Goal: Task Accomplishment & Management: Complete application form

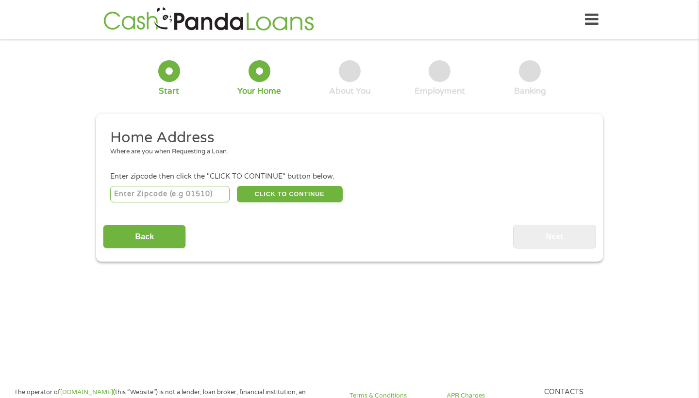
scroll to position [2, 0]
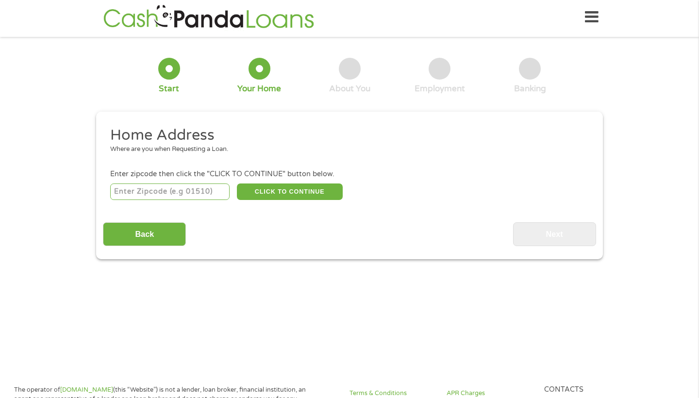
click at [171, 194] on input "number" at bounding box center [170, 192] width 120 height 17
type input "1"
click at [222, 190] on input "1" at bounding box center [170, 192] width 120 height 17
type input "95207"
click at [281, 189] on button "CLICK TO CONTINUE" at bounding box center [290, 192] width 106 height 17
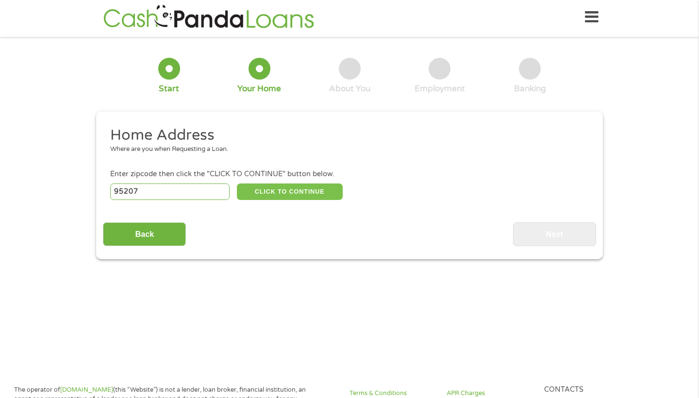
type input "95207"
type input "Stockton"
select select "[US_STATE]"
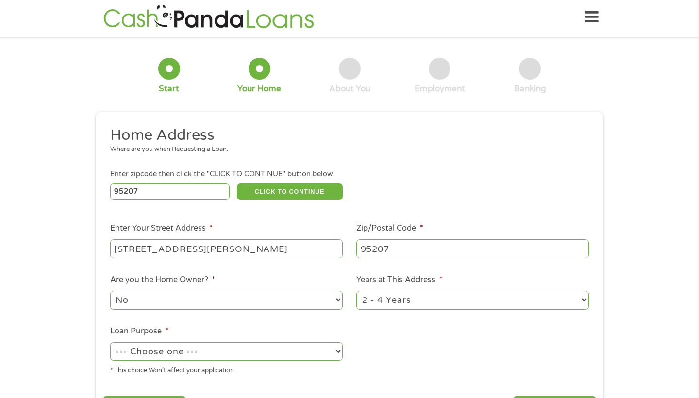
type input "[STREET_ADDRESS][PERSON_NAME]"
select select "24months"
select select "paybills"
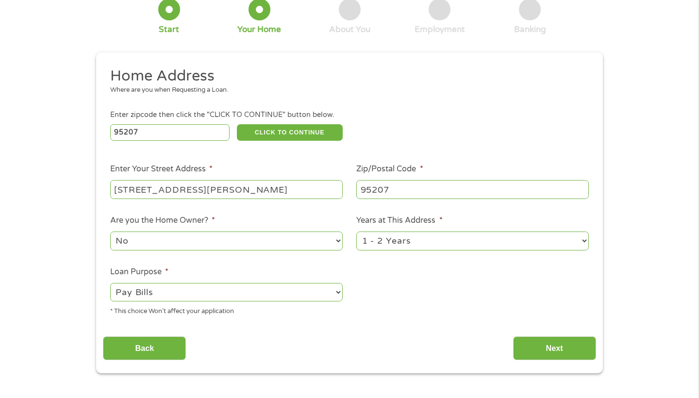
scroll to position [64, 0]
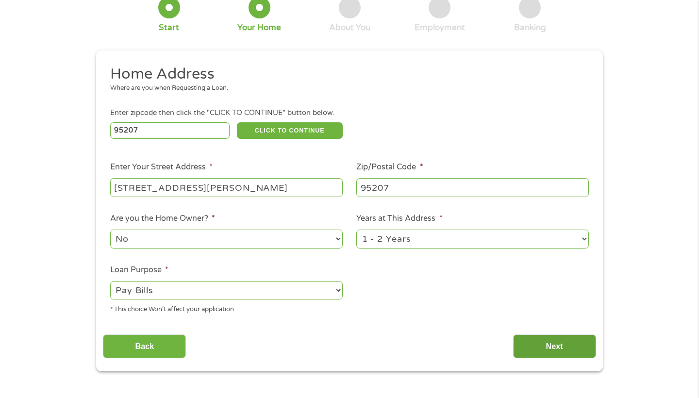
click at [538, 335] on input "Next" at bounding box center [554, 347] width 83 height 24
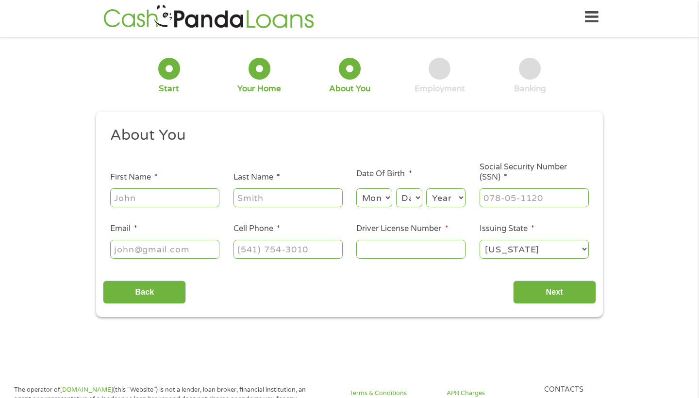
scroll to position [4, 0]
type input "Drishneel"
type input "Prasad"
select select "9"
select select "17"
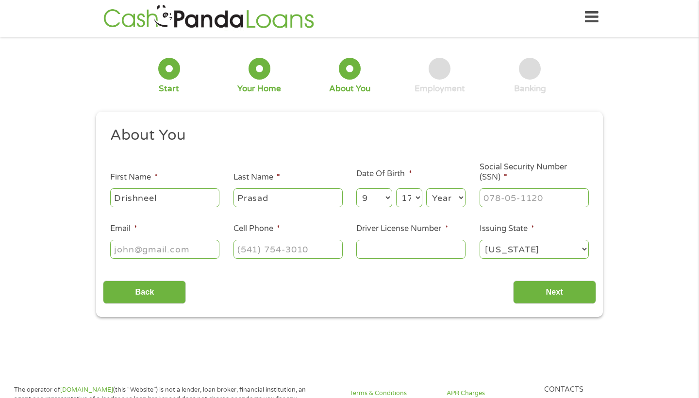
select select "1998"
click at [516, 200] on input "___-__-____" at bounding box center [534, 197] width 109 height 18
type input "621-61-7727"
type input "[EMAIL_ADDRESS][DOMAIN_NAME]"
type input "[PHONE_NUMBER]"
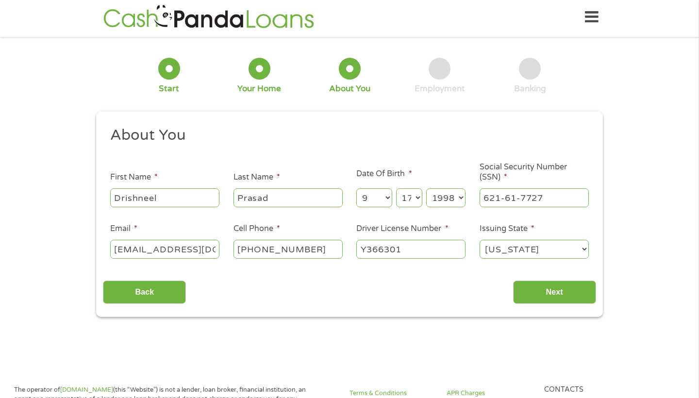
type input "Y3663011"
click at [545, 293] on input "Next" at bounding box center [554, 293] width 83 height 24
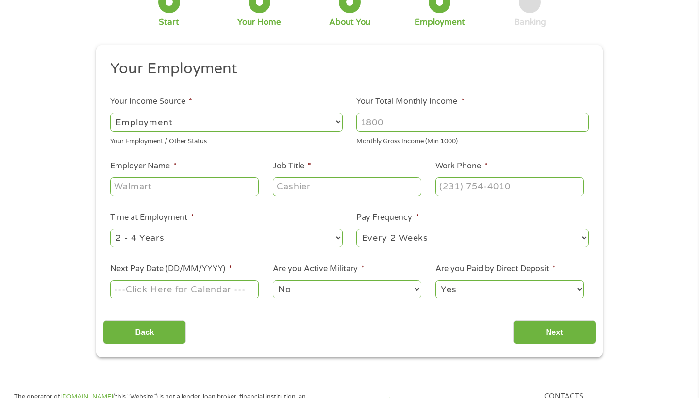
scroll to position [68, 0]
click at [453, 123] on input "Your Total Monthly Income *" at bounding box center [472, 122] width 233 height 18
type input "4962"
type input "SBAY Construction Inc."
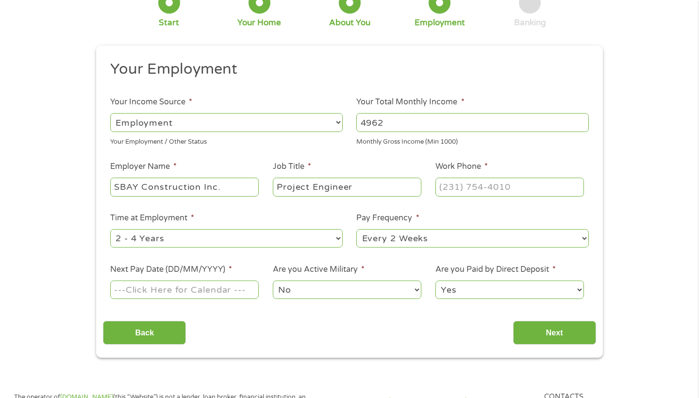
type input "Project Engineer"
type input "[PHONE_NUMBER]"
select select "semimonthly"
click at [190, 282] on input "Next Pay Date (DD/MM/YYYY) *" at bounding box center [184, 290] width 149 height 18
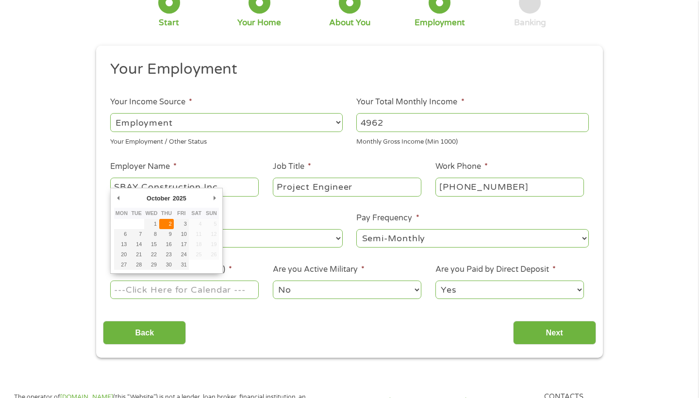
type input "[DATE]"
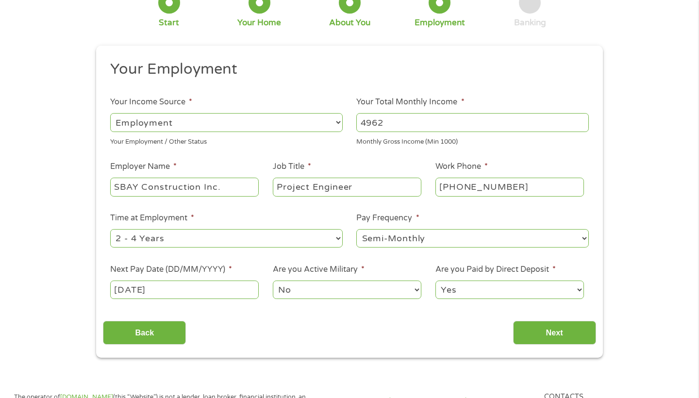
select select "0"
click at [559, 326] on input "Next" at bounding box center [554, 333] width 83 height 24
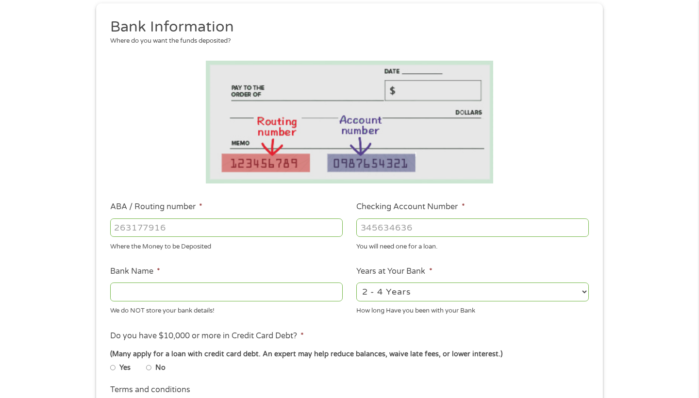
scroll to position [111, 0]
click at [234, 227] on input "ABA / Routing number *" at bounding box center [226, 227] width 233 height 18
type input "121042882"
type input "[PERSON_NAME] FARGO BANK NA"
type input "121042882"
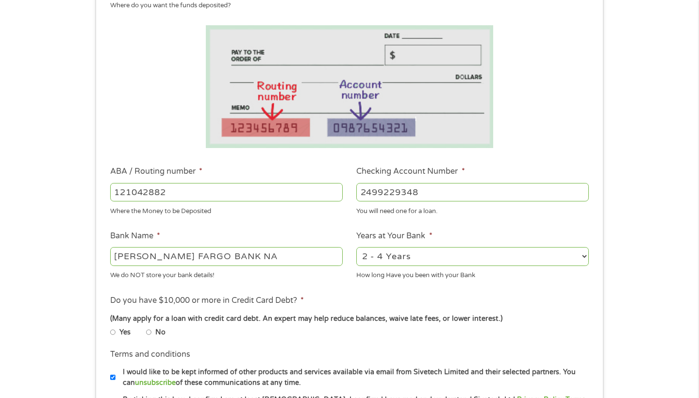
scroll to position [180, 0]
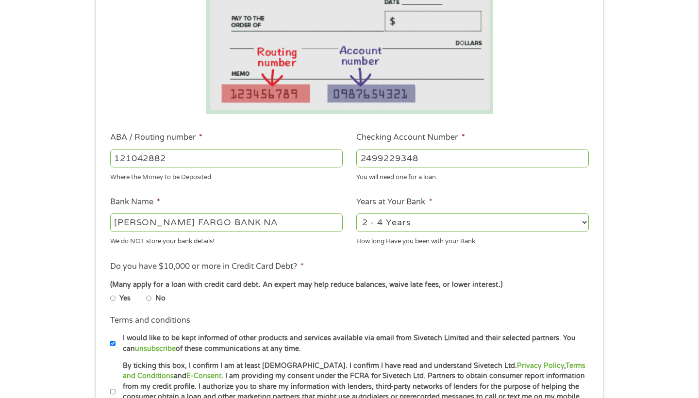
type input "2499229348"
select select "60months"
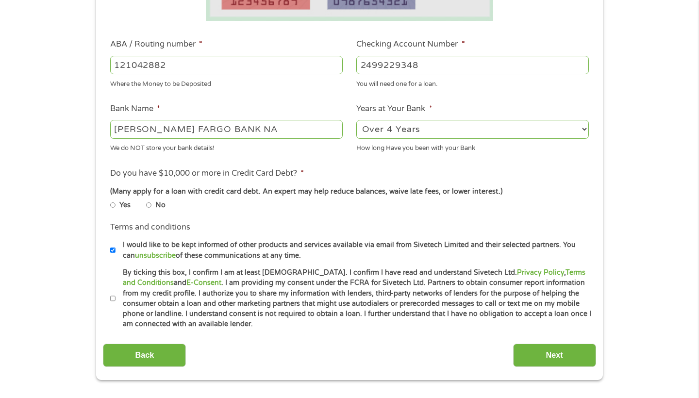
scroll to position [285, 0]
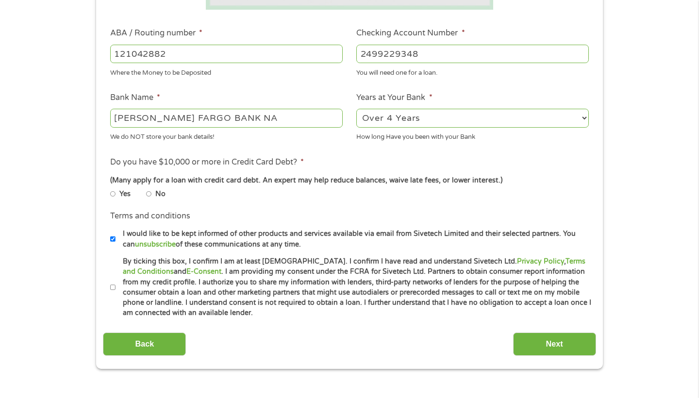
click at [152, 192] on input "No" at bounding box center [149, 194] width 6 height 6
radio input "true"
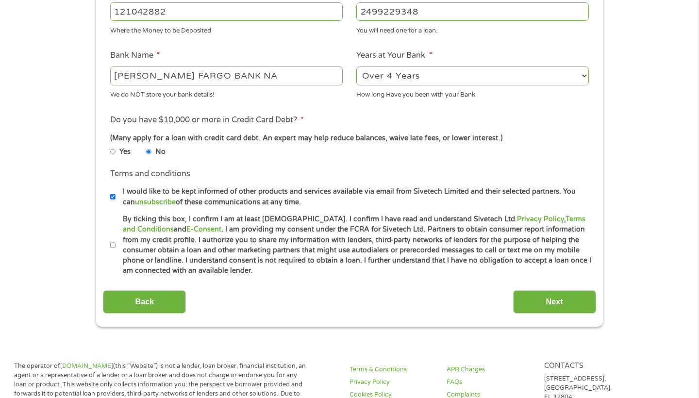
scroll to position [327, 0]
click at [110, 197] on li "I would like to be kept informed of other products and services available via e…" at bounding box center [353, 196] width 486 height 21
click at [113, 196] on input "I would like to be kept informed of other products and services available via e…" at bounding box center [113, 197] width 6 height 6
checkbox input "false"
click at [113, 243] on input "By ticking this box, I confirm I am at least [DEMOGRAPHIC_DATA]. I confirm I ha…" at bounding box center [113, 245] width 6 height 6
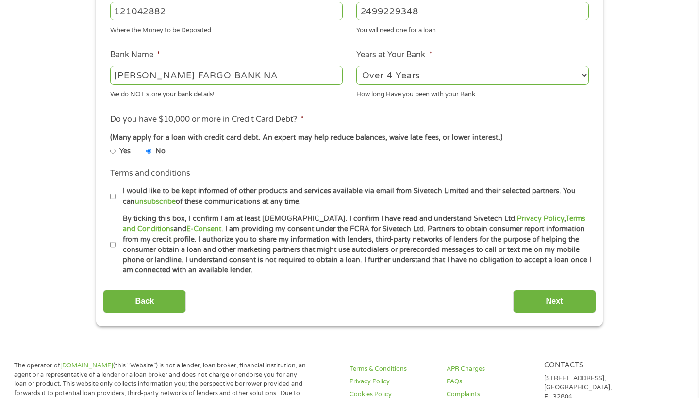
checkbox input "true"
click at [540, 299] on input "Next" at bounding box center [554, 302] width 83 height 24
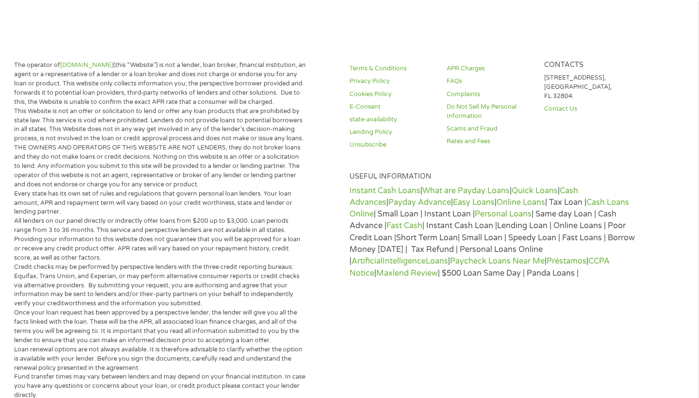
scroll to position [2, 0]
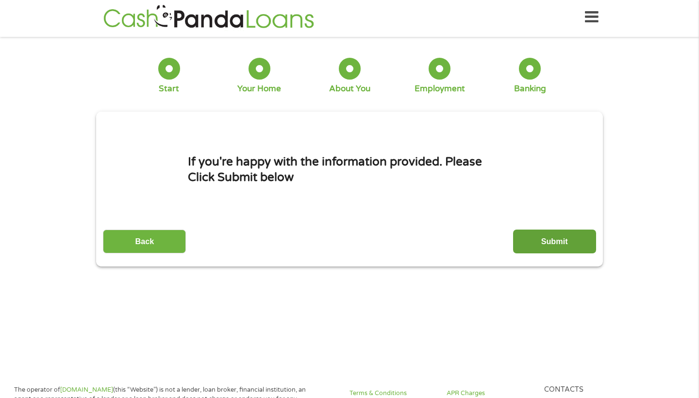
click at [559, 239] on input "Submit" at bounding box center [554, 242] width 83 height 24
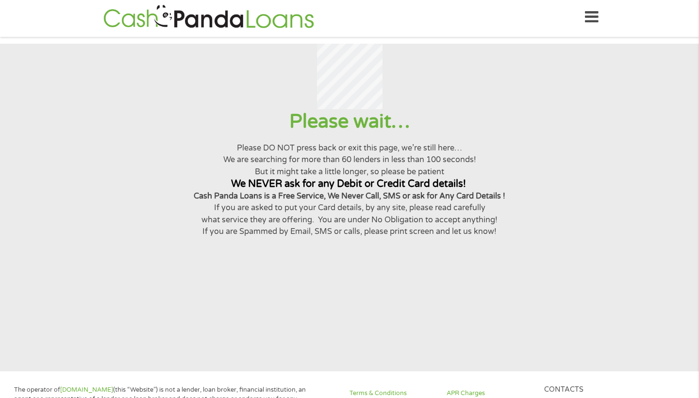
scroll to position [0, 0]
